Goal: Task Accomplishment & Management: Manage account settings

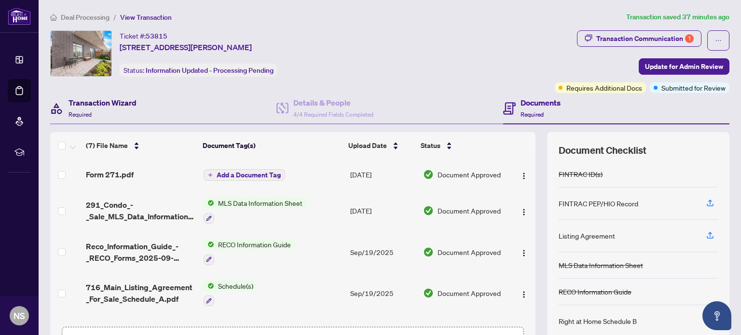
click at [129, 106] on h4 "Transaction Wizard" at bounding box center [102, 103] width 68 height 12
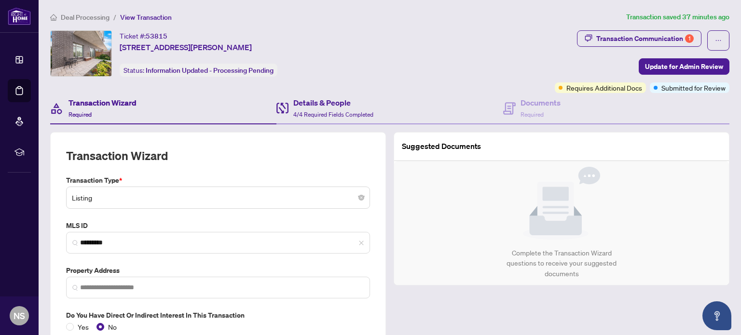
type input "**********"
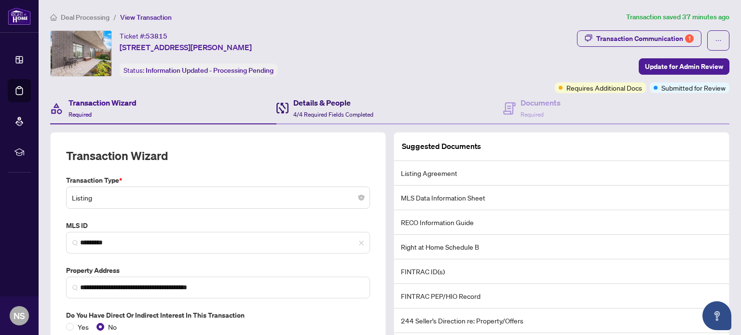
click at [346, 111] on span "4/4 Required Fields Completed" at bounding box center [333, 114] width 80 height 7
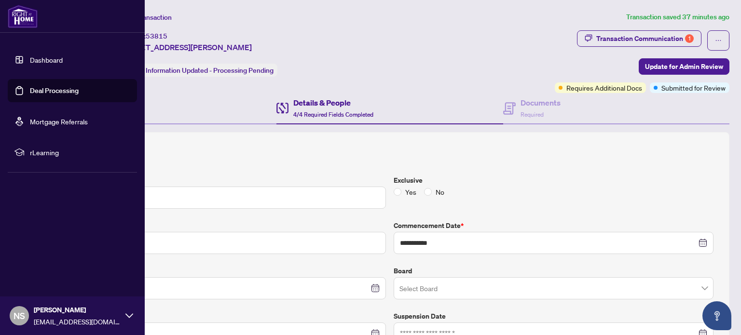
click at [48, 95] on link "Deal Processing" at bounding box center [54, 90] width 49 height 9
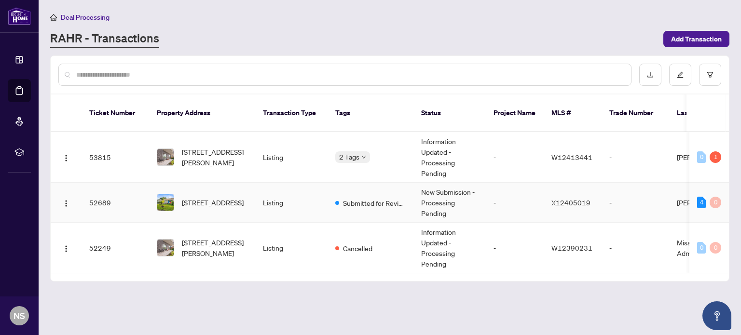
click at [310, 188] on td "Listing" at bounding box center [291, 203] width 72 height 40
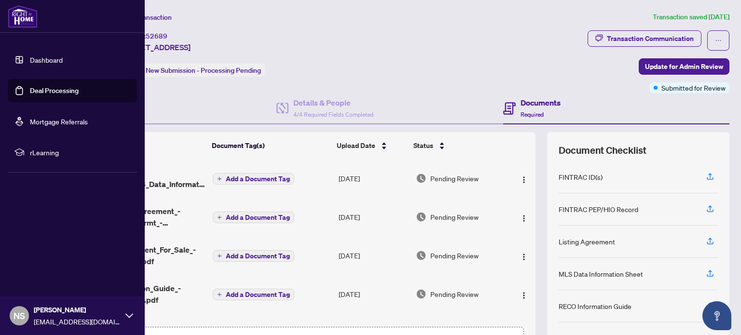
click at [32, 86] on link "Deal Processing" at bounding box center [54, 90] width 49 height 9
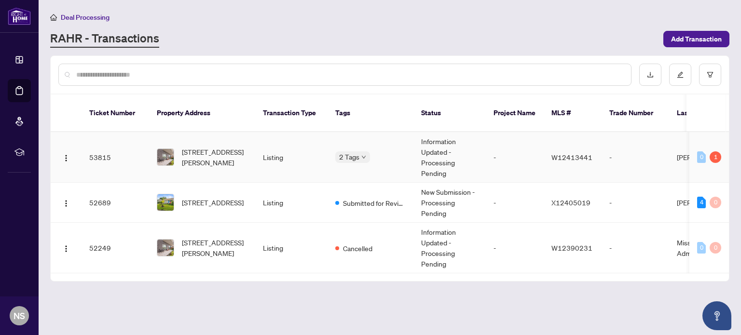
click at [355, 142] on body "Dashboard Deal Processing Mortgage Referrals rLearning NS [PERSON_NAME] [EMAIL_…" at bounding box center [370, 167] width 741 height 335
click at [199, 147] on span "[STREET_ADDRESS][PERSON_NAME]" at bounding box center [215, 157] width 66 height 21
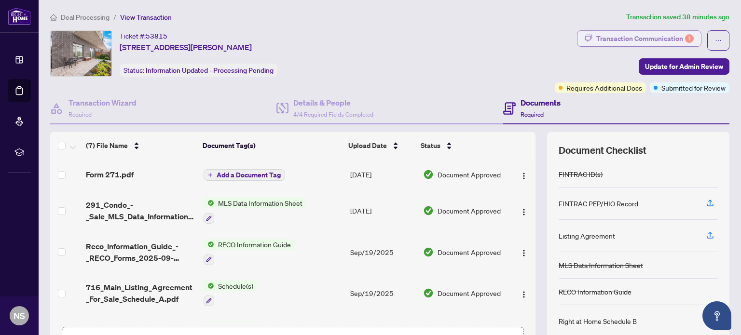
click at [667, 42] on div "Transaction Communication 1" at bounding box center [644, 38] width 97 height 15
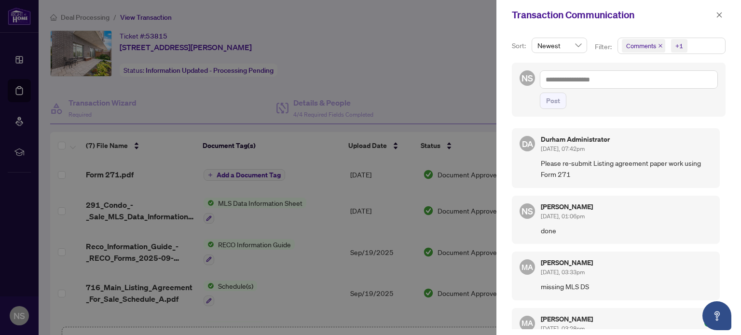
click at [428, 44] on div at bounding box center [370, 167] width 741 height 335
click at [717, 13] on icon "close" at bounding box center [718, 14] width 5 height 5
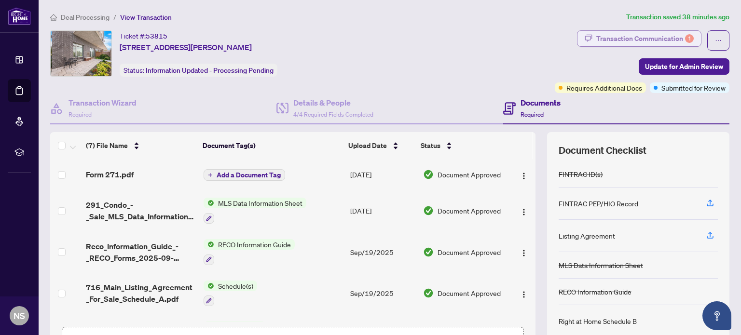
click at [655, 35] on div "Transaction Communication 1" at bounding box center [644, 38] width 97 height 15
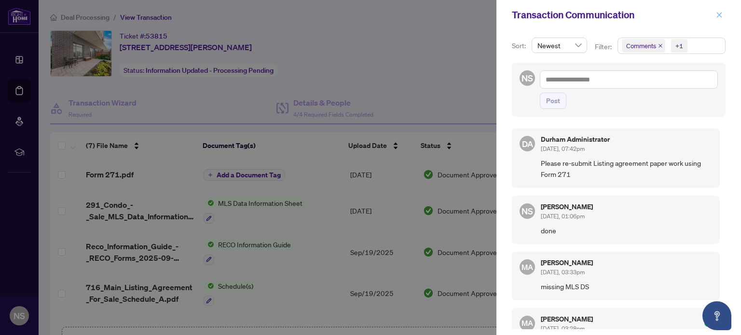
click at [718, 19] on span "button" at bounding box center [718, 14] width 7 height 15
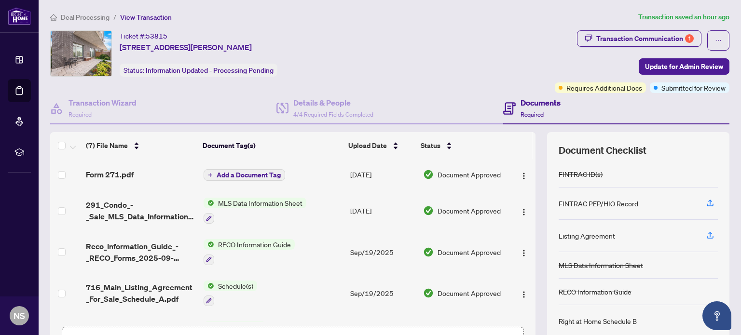
click at [608, 46] on span "Transaction Communication 1" at bounding box center [639, 40] width 124 height 20
click at [608, 42] on div "Transaction Communication 1" at bounding box center [644, 38] width 97 height 15
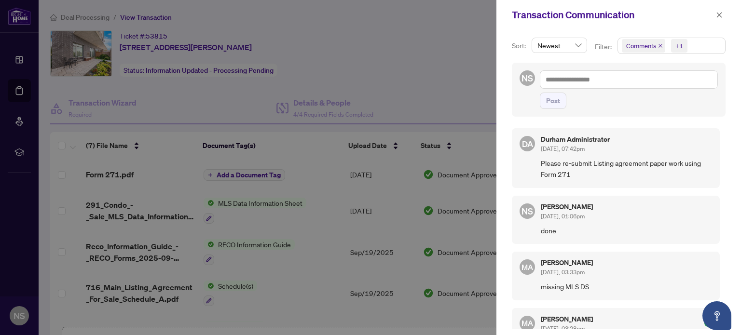
click at [606, 154] on div "Durham Administrator [DATE], 07:42pm Please re-submit Listing agreement paper w…" at bounding box center [625, 158] width 171 height 44
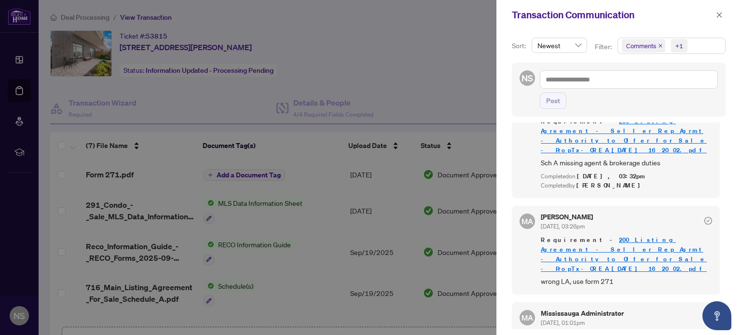
scroll to position [220, 0]
click at [566, 277] on span "wrong LA, use form 271" at bounding box center [625, 282] width 171 height 11
drag, startPoint x: 544, startPoint y: 259, endPoint x: 568, endPoint y: 259, distance: 24.6
click at [568, 277] on span "wrong LA, use form 271" at bounding box center [625, 282] width 171 height 11
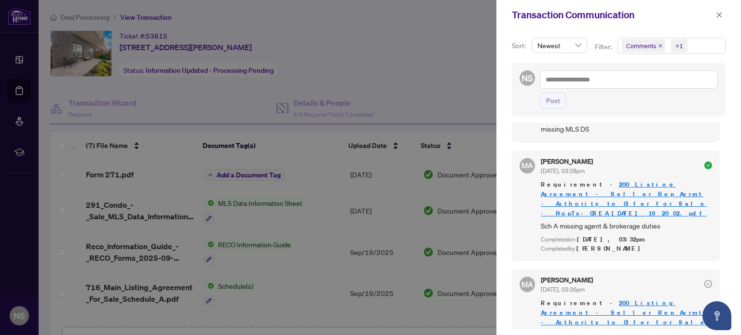
scroll to position [155, 0]
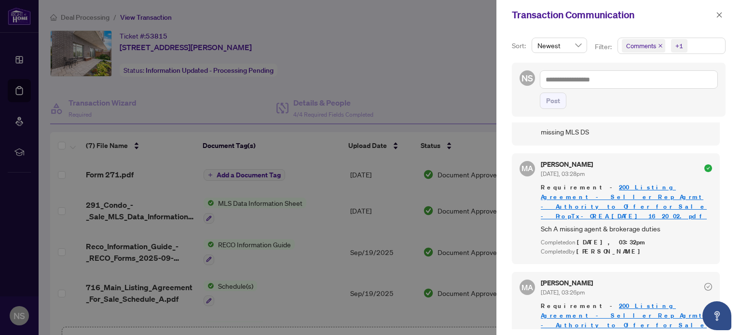
click at [706, 275] on div "MA [PERSON_NAME] [DATE], 03:26pm Requirement - 200 Listing Agreement - Seller R…" at bounding box center [616, 316] width 208 height 89
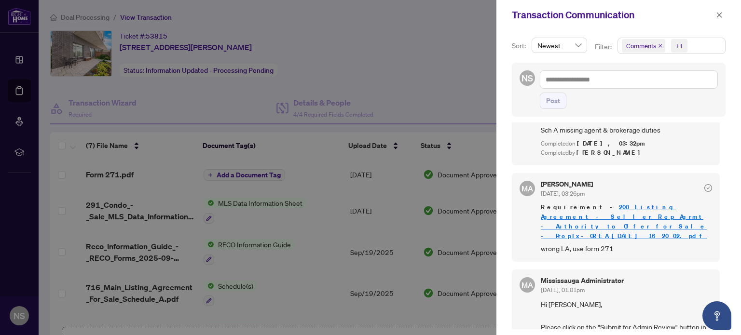
scroll to position [1, 0]
click at [356, 117] on div at bounding box center [370, 167] width 741 height 335
click at [717, 12] on icon "close" at bounding box center [718, 15] width 7 height 7
